Goal: Transaction & Acquisition: Purchase product/service

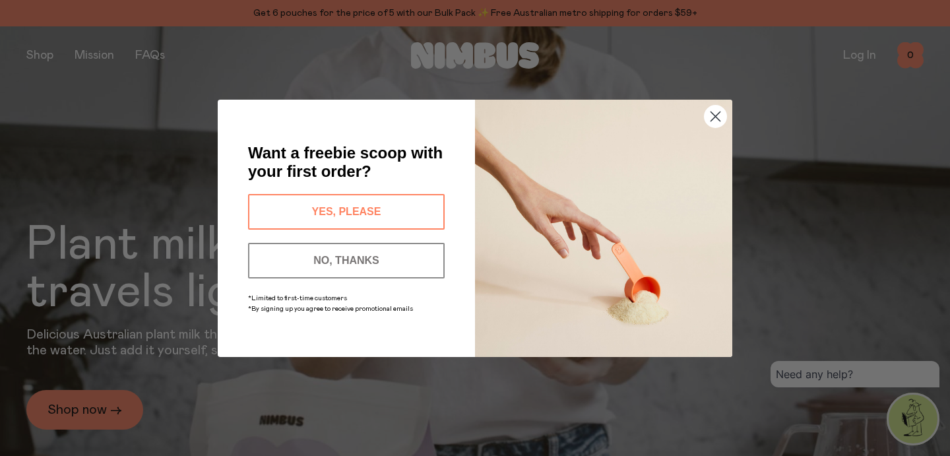
click at [711, 117] on circle "Close dialog" at bounding box center [715, 116] width 22 height 22
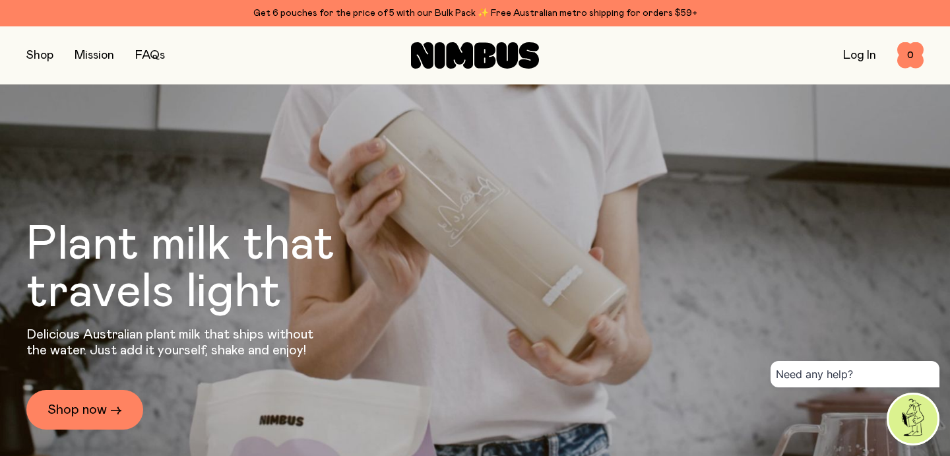
click at [45, 59] on button "button" at bounding box center [39, 55] width 27 height 18
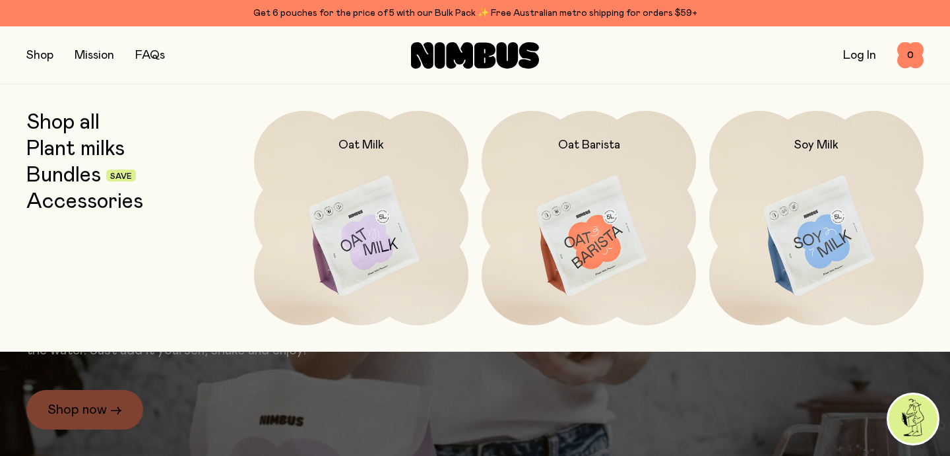
click at [81, 203] on link "Accessories" at bounding box center [84, 202] width 117 height 24
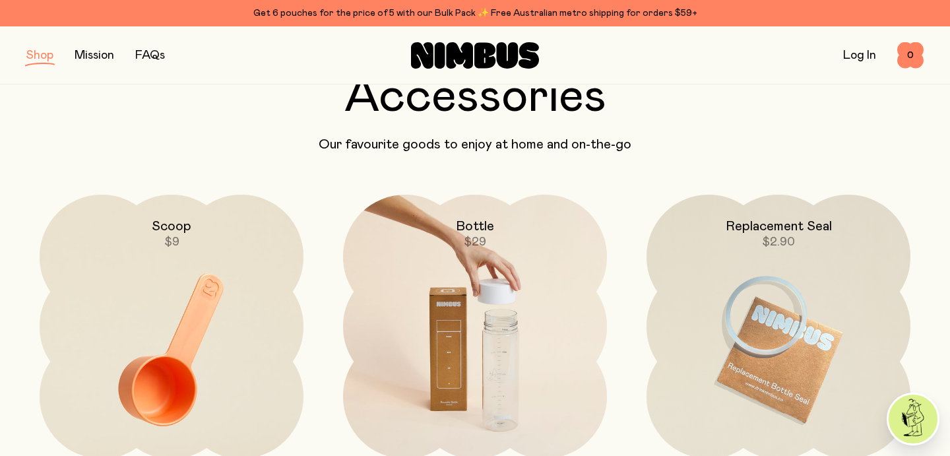
scroll to position [101, 0]
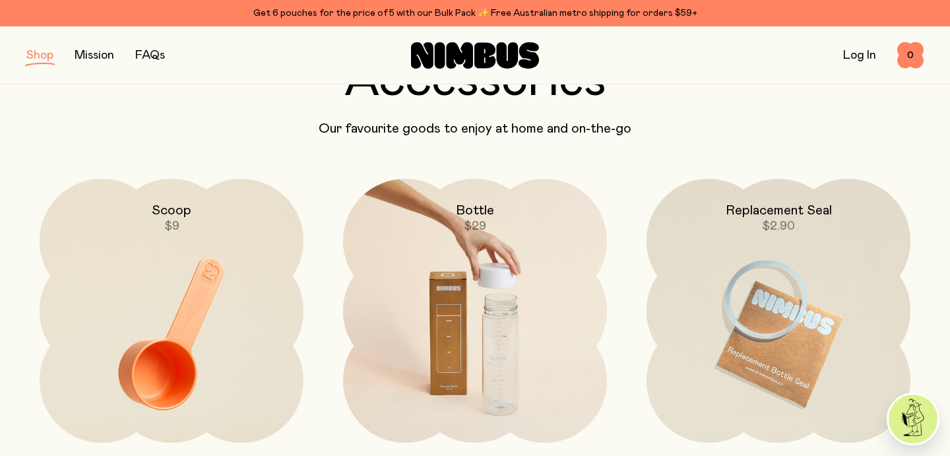
click at [497, 313] on img at bounding box center [475, 334] width 264 height 310
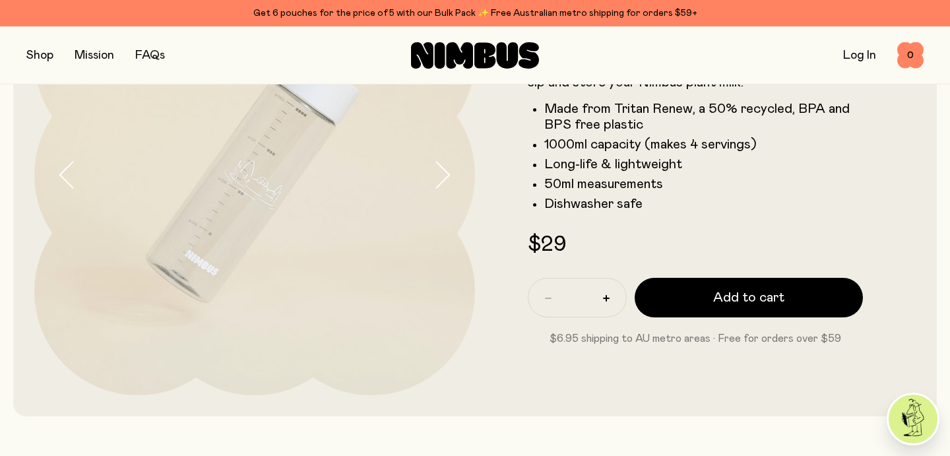
scroll to position [204, 0]
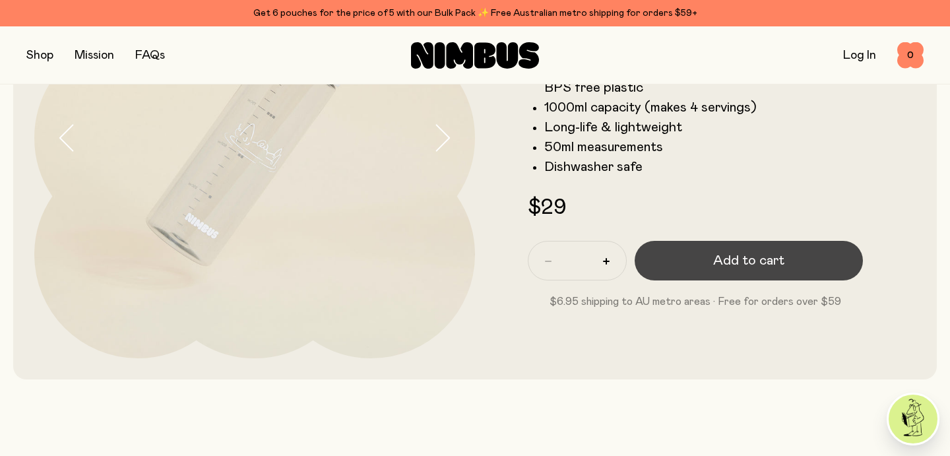
click at [682, 258] on button "Add to cart" at bounding box center [748, 261] width 228 height 40
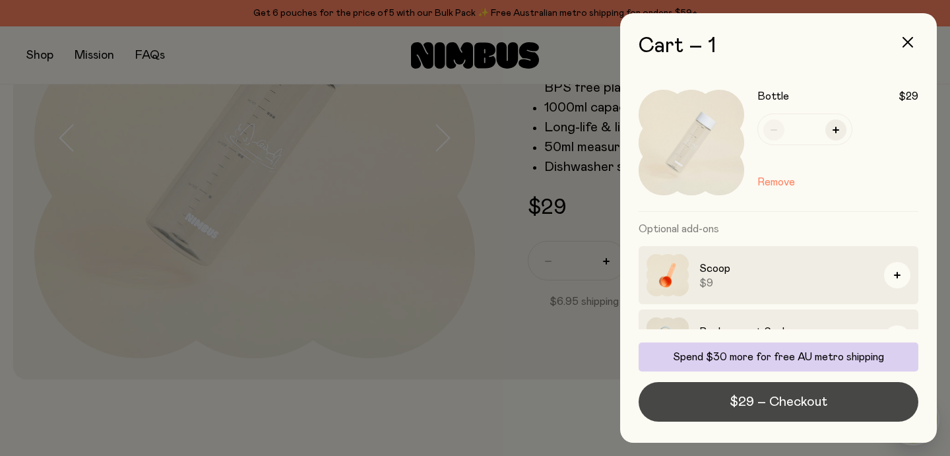
click at [751, 404] on span "$29 – Checkout" at bounding box center [778, 401] width 98 height 18
